Goal: Find specific page/section: Find specific page/section

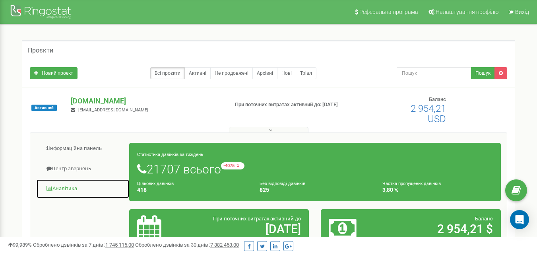
click at [67, 188] on link "Аналiтика" at bounding box center [82, 188] width 93 height 19
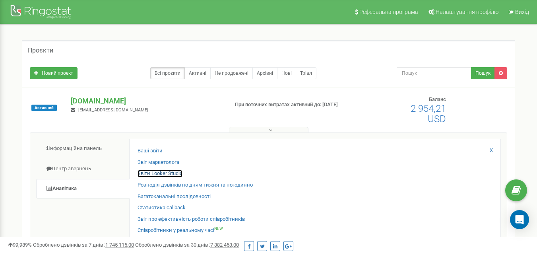
click at [173, 176] on link "Звіти Looker Studio" at bounding box center [160, 174] width 45 height 8
click at [159, 172] on link "Звіти Looker Studio" at bounding box center [160, 174] width 45 height 8
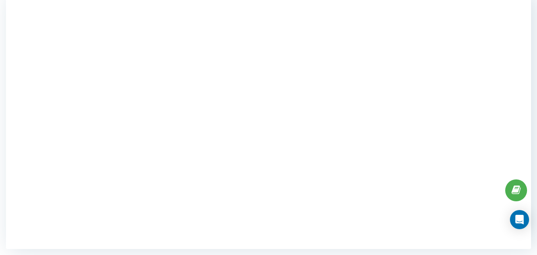
scroll to position [6, 0]
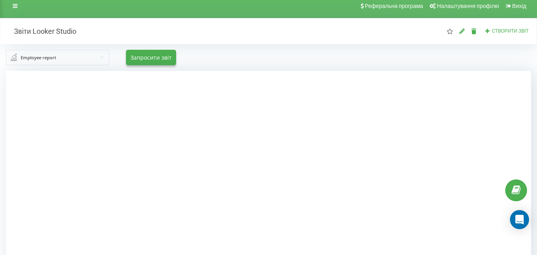
click at [511, 114] on div at bounding box center [268, 198] width 525 height 255
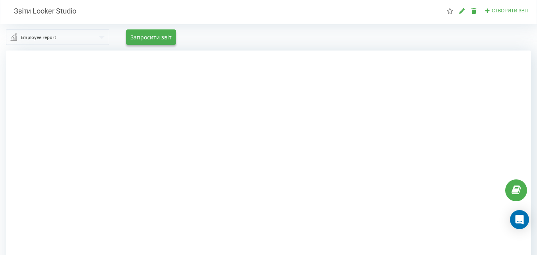
scroll to position [0, 0]
